Goal: Information Seeking & Learning: Understand process/instructions

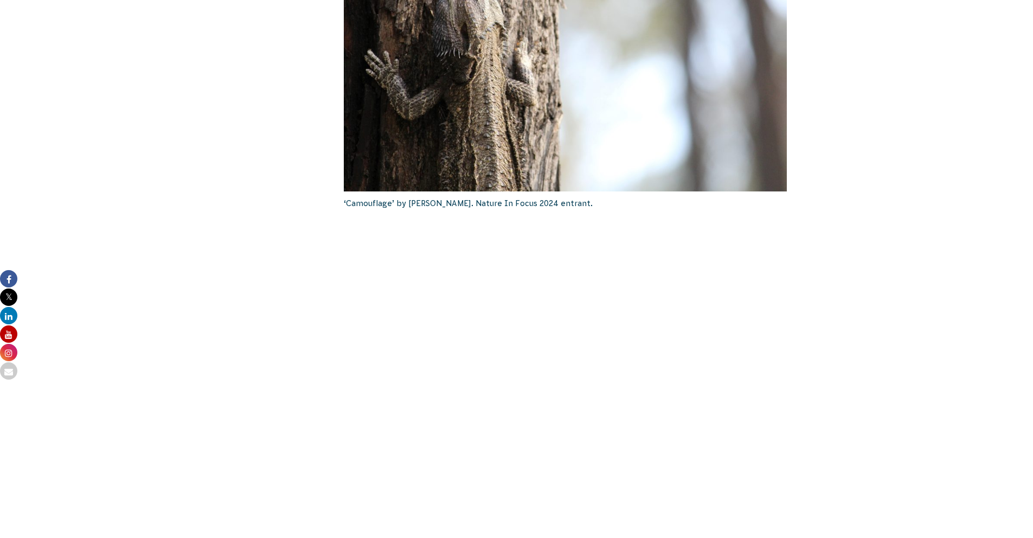
scroll to position [1464, 0]
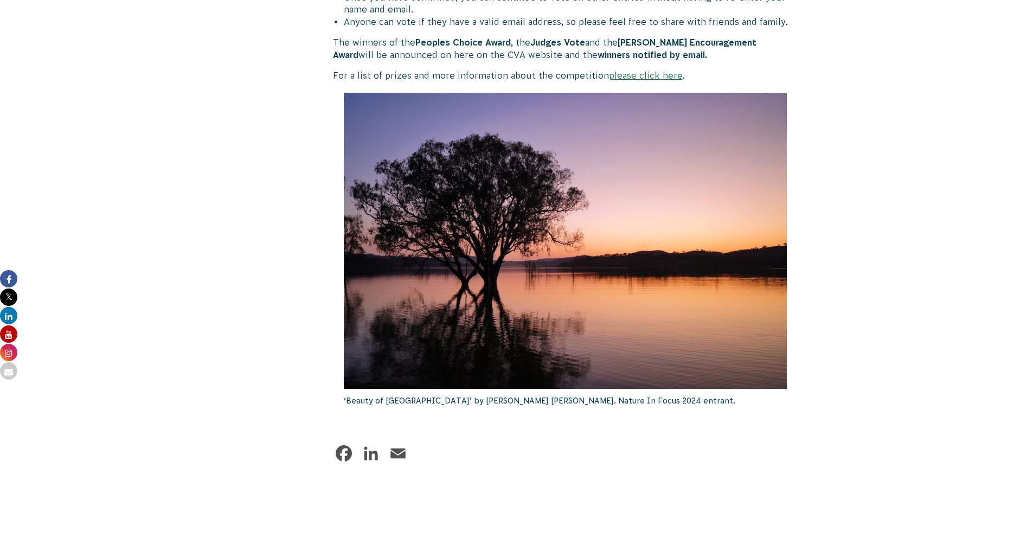
scroll to position [840, 0]
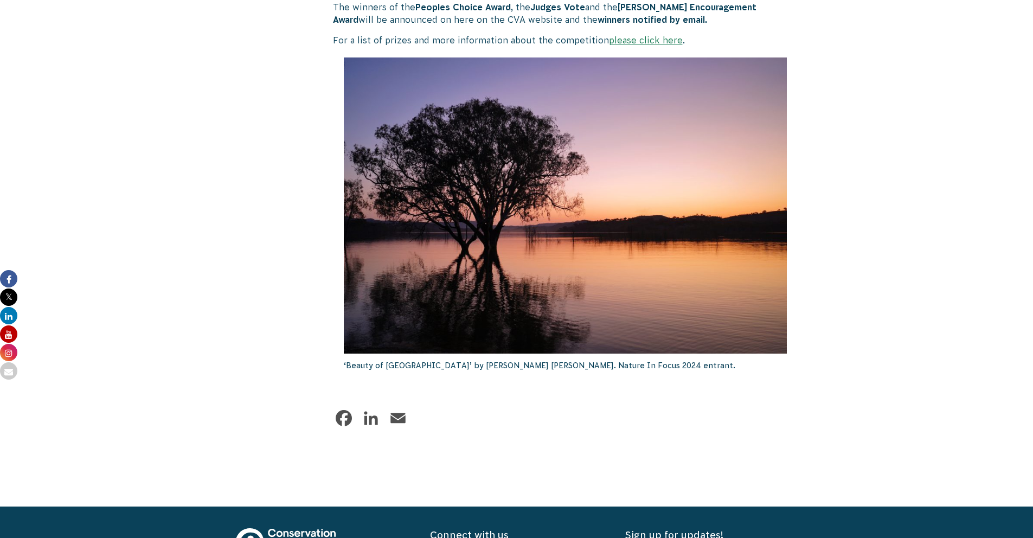
click at [656, 41] on link "please click here" at bounding box center [646, 40] width 74 height 10
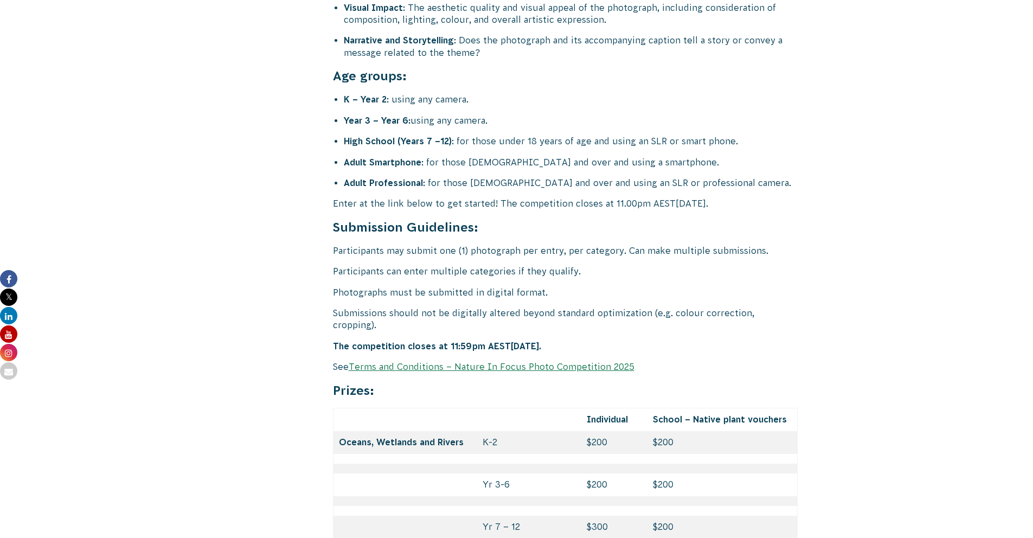
scroll to position [4315, 0]
click at [521, 361] on link "Terms and Conditions – Nature In Focus Photo Competition 2025" at bounding box center [492, 366] width 286 height 10
